Goal: Book appointment/travel/reservation

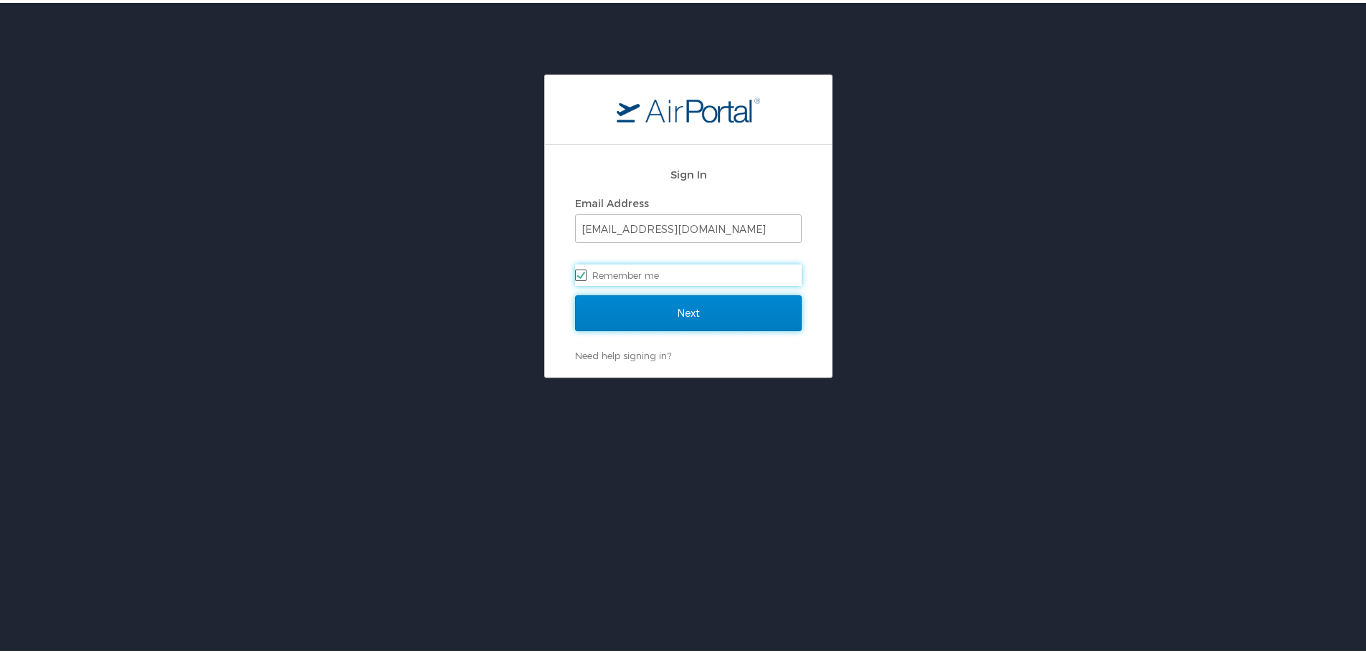
click at [724, 302] on input "Next" at bounding box center [688, 311] width 227 height 36
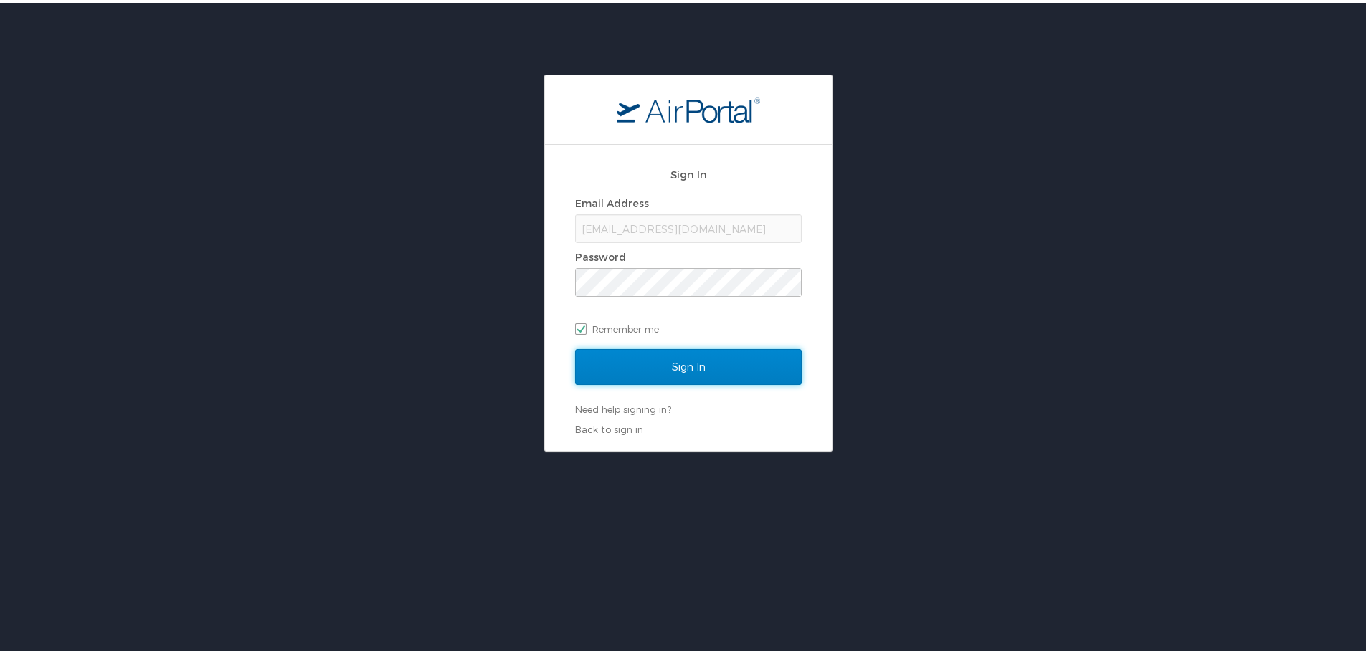
click at [678, 371] on input "Sign In" at bounding box center [688, 364] width 227 height 36
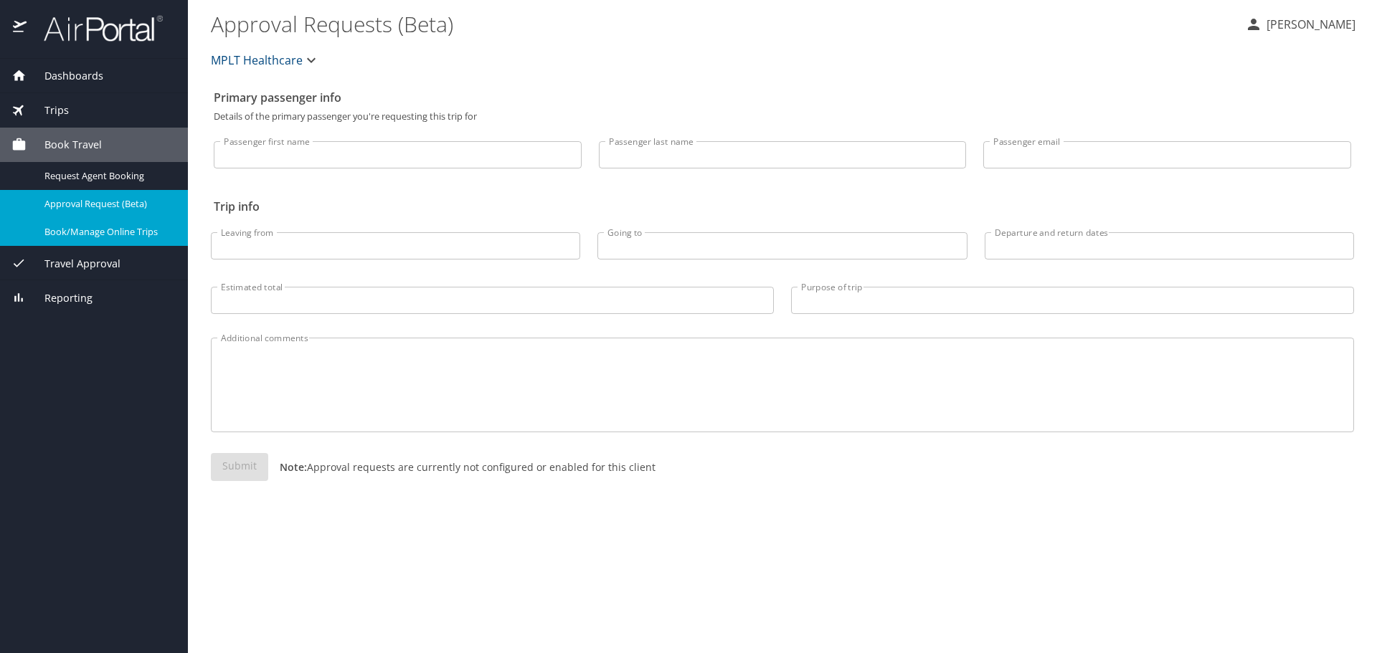
click at [106, 223] on link "Book/Manage Online Trips" at bounding box center [94, 232] width 188 height 28
